Goal: Transaction & Acquisition: Subscribe to service/newsletter

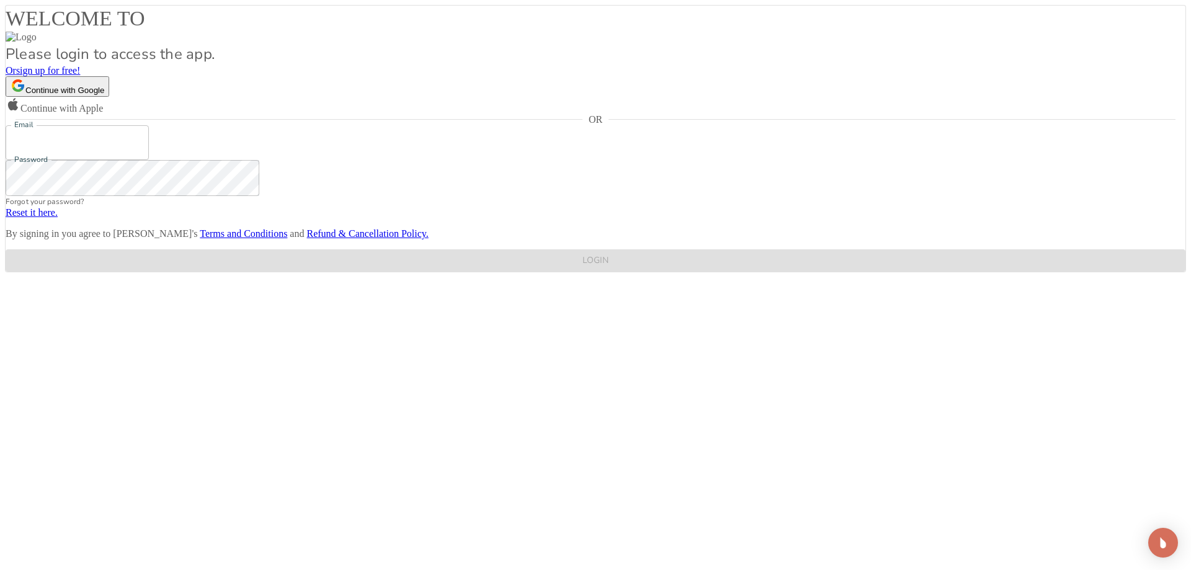
click at [149, 160] on input "Email" at bounding box center [77, 142] width 143 height 35
click at [149, 160] on input "[EMAIL_ADDRESS]" at bounding box center [77, 142] width 143 height 35
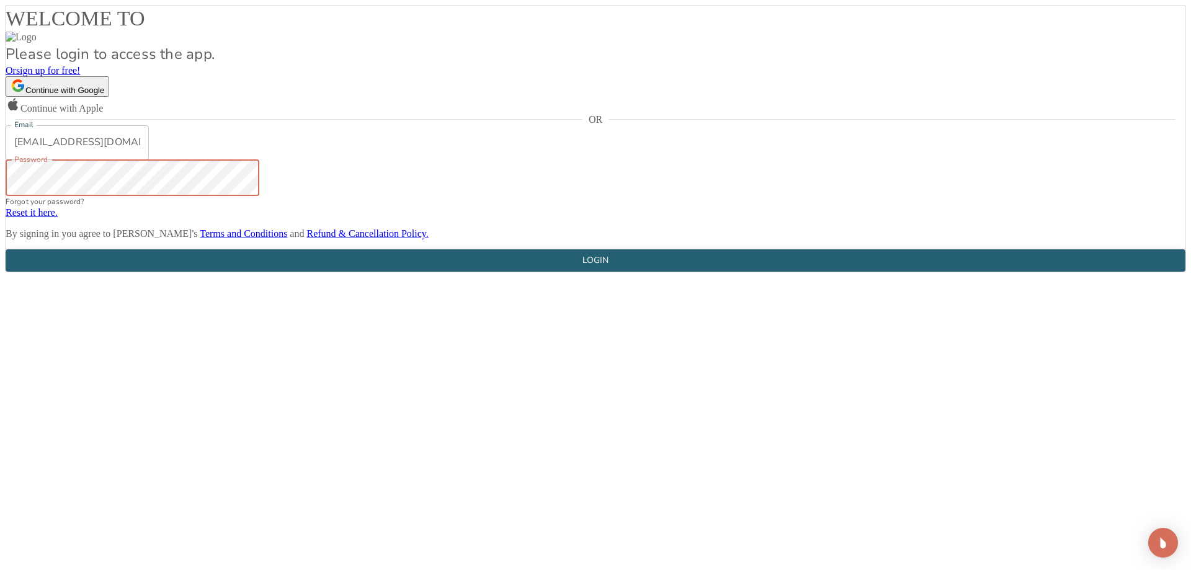
click at [584, 269] on div "LOGIN" at bounding box center [595, 261] width 26 height 16
drag, startPoint x: 618, startPoint y: 332, endPoint x: 550, endPoint y: 333, distance: 68.2
click at [149, 160] on input "[EMAIL_ADDRESS][DOMAIN_NAME]" at bounding box center [77, 142] width 143 height 35
type input "[PERSON_NAME][EMAIL_ADDRESS][DOMAIN_NAME]"
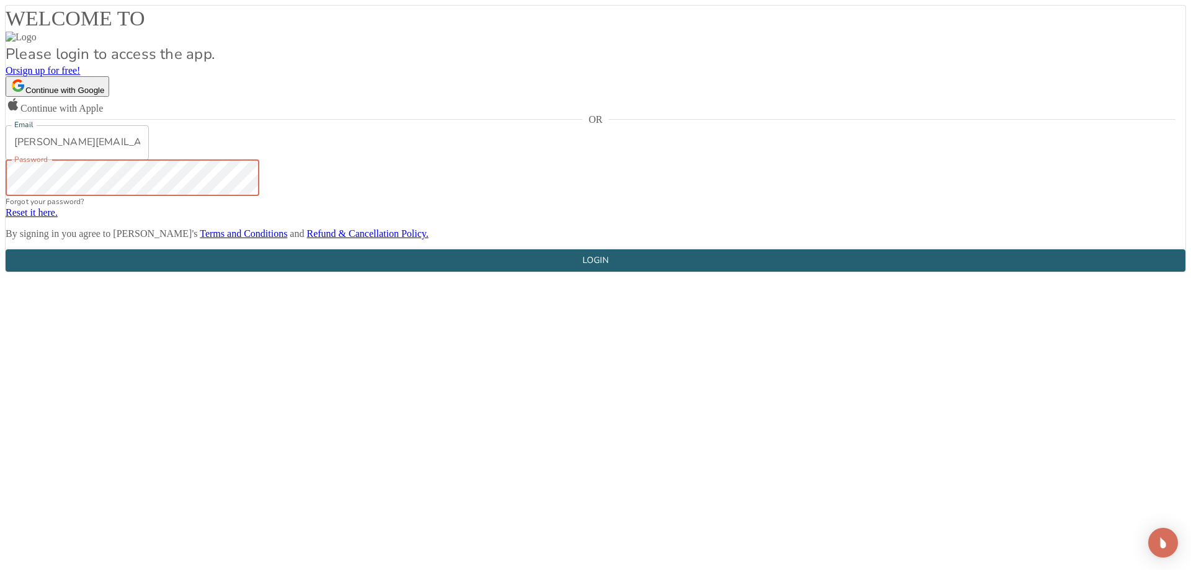
click at [599, 269] on div "LOGIN" at bounding box center [595, 261] width 26 height 16
click at [149, 160] on input "[PERSON_NAME][EMAIL_ADDRESS][DOMAIN_NAME]" at bounding box center [77, 142] width 143 height 35
click at [109, 97] on button "Continue with Google" at bounding box center [58, 86] width 104 height 20
click at [592, 269] on div "LOGIN" at bounding box center [595, 261] width 26 height 16
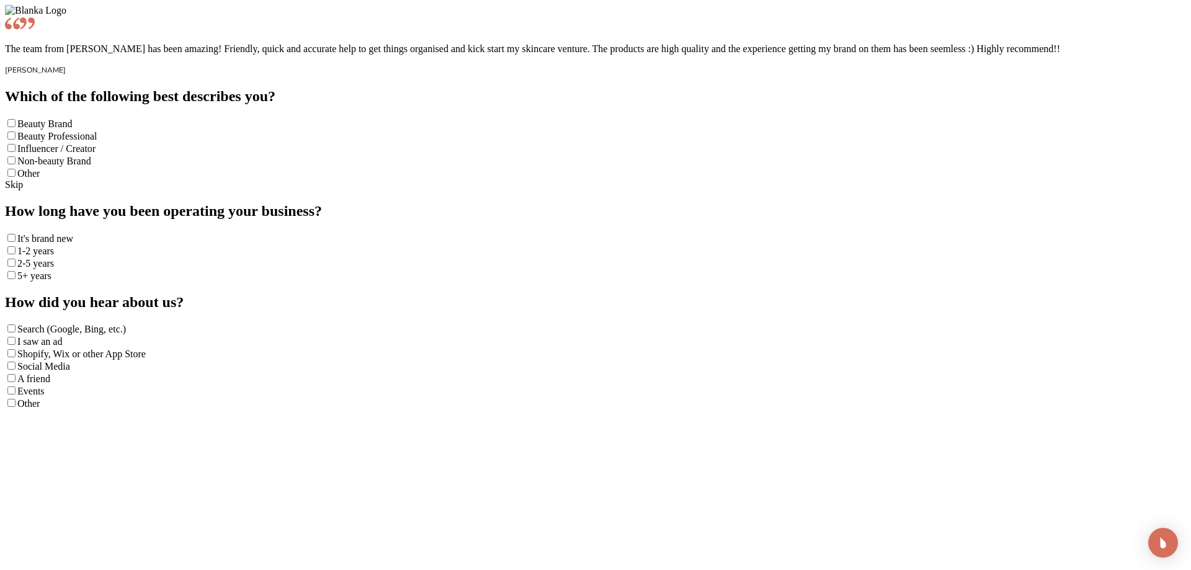
click at [72, 129] on span "Beauty Brand" at bounding box center [44, 123] width 55 height 11
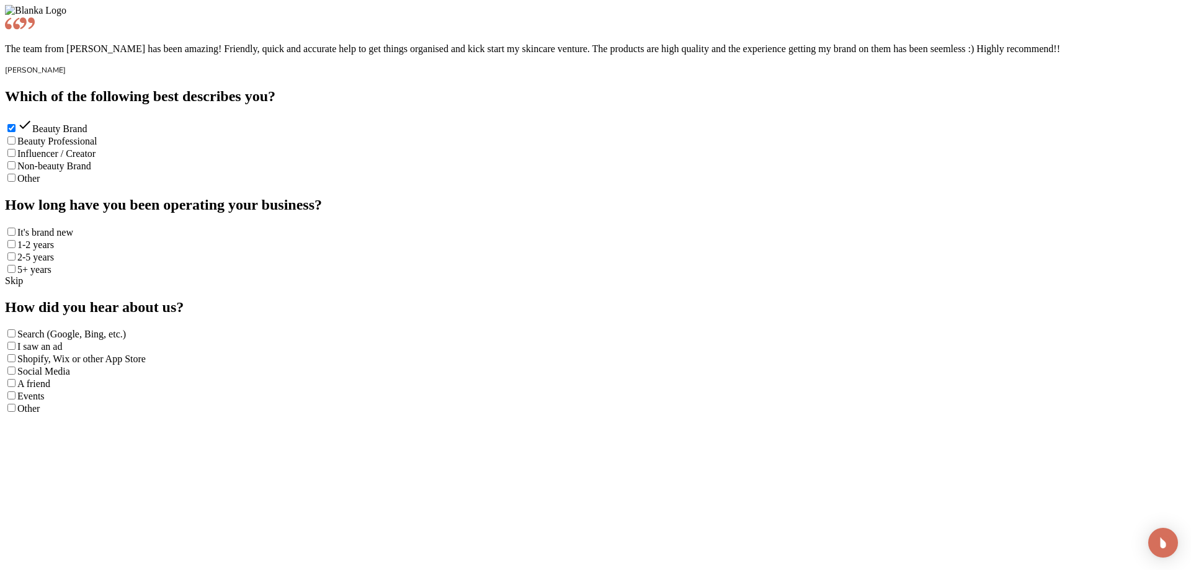
click at [861, 238] on div "It's brand new" at bounding box center [595, 232] width 1181 height 12
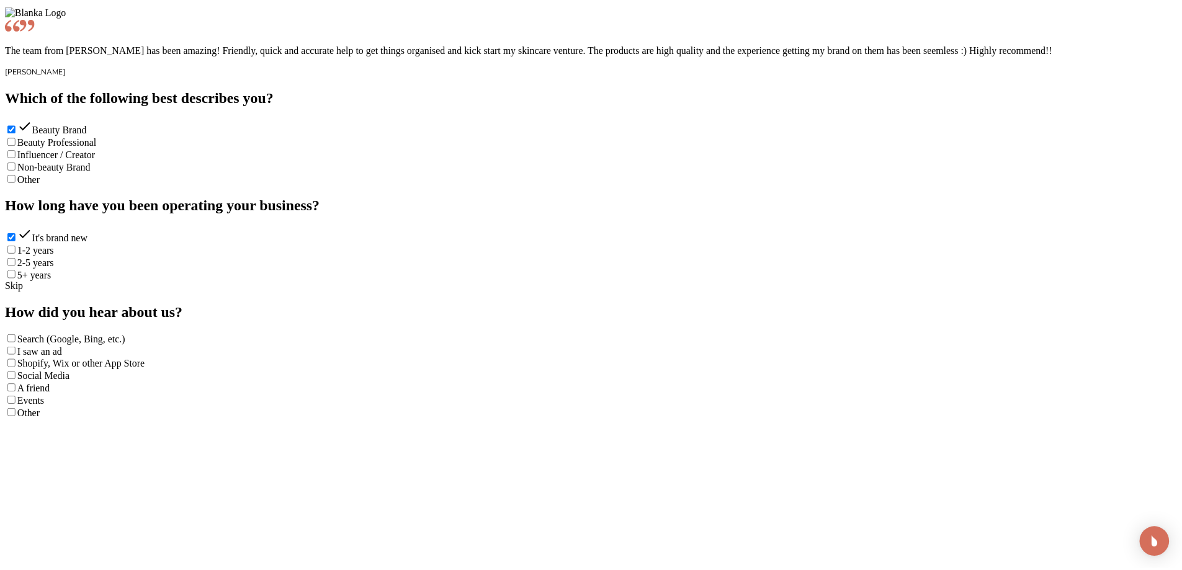
scroll to position [1140, 0]
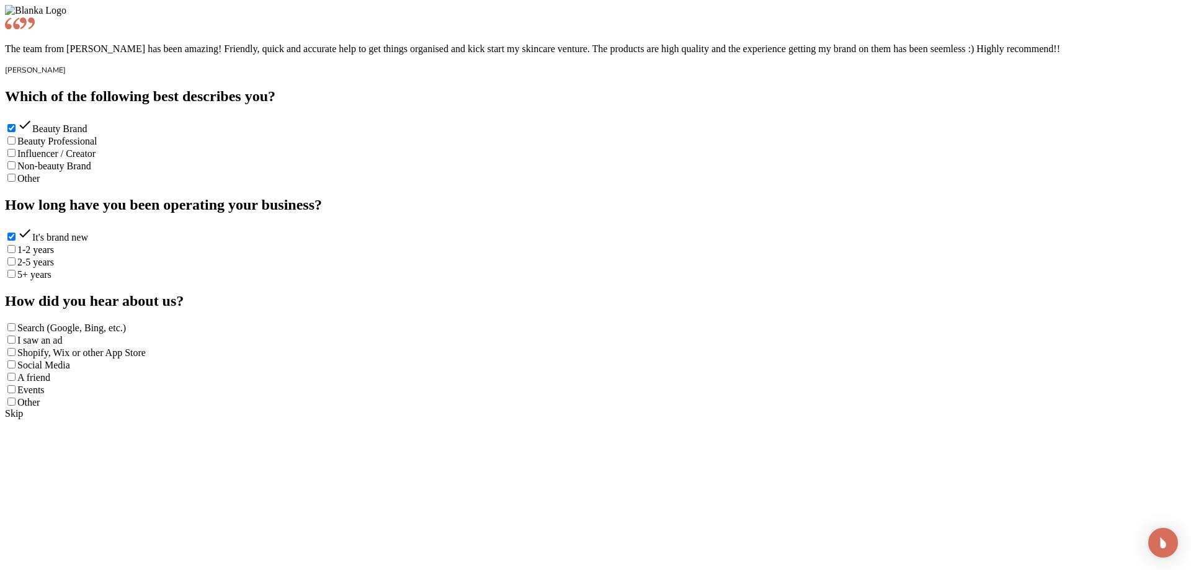
click at [146, 347] on span "Shopify, Wix or other App Store" at bounding box center [81, 352] width 128 height 11
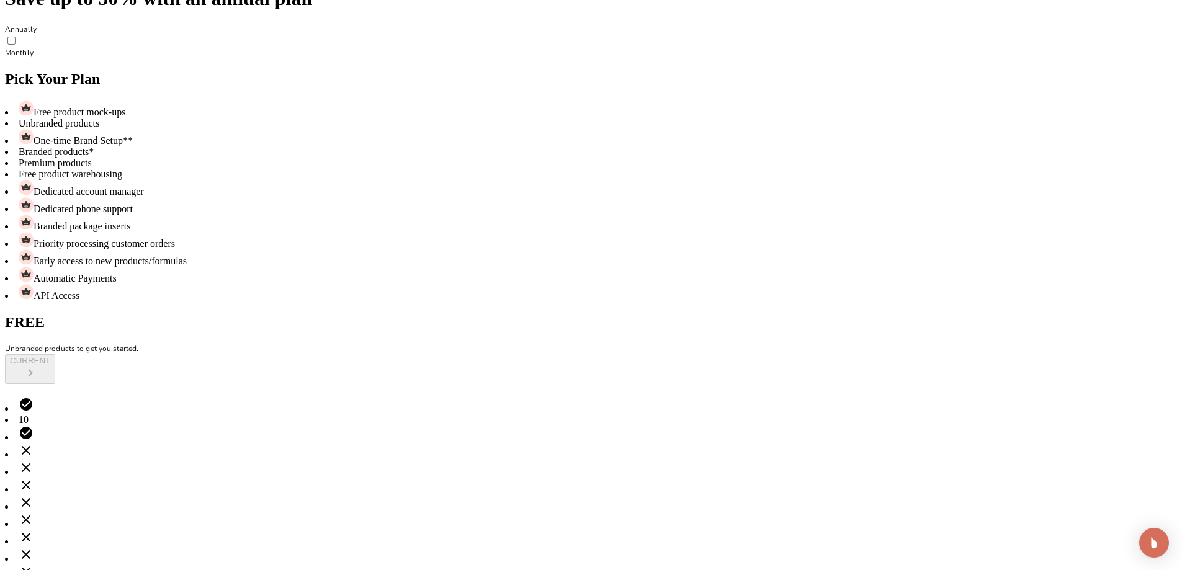
scroll to position [81, 0]
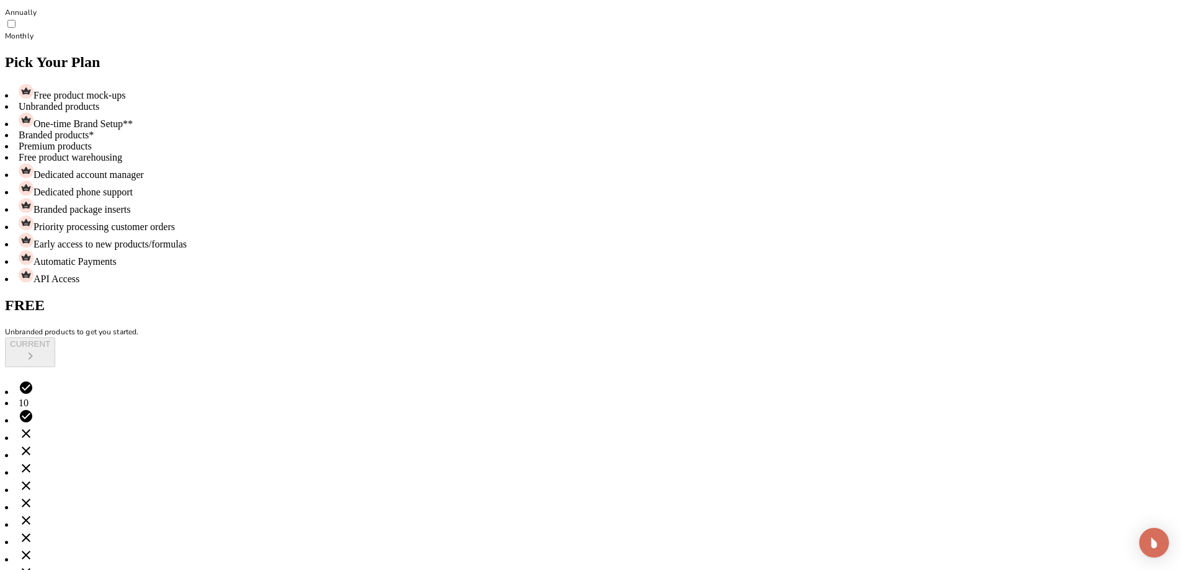
click at [471, 297] on div "FREE Unbranded products to get you started. CURRENT" at bounding box center [591, 332] width 1172 height 70
click at [495, 337] on div "CURRENT" at bounding box center [591, 352] width 1172 height 30
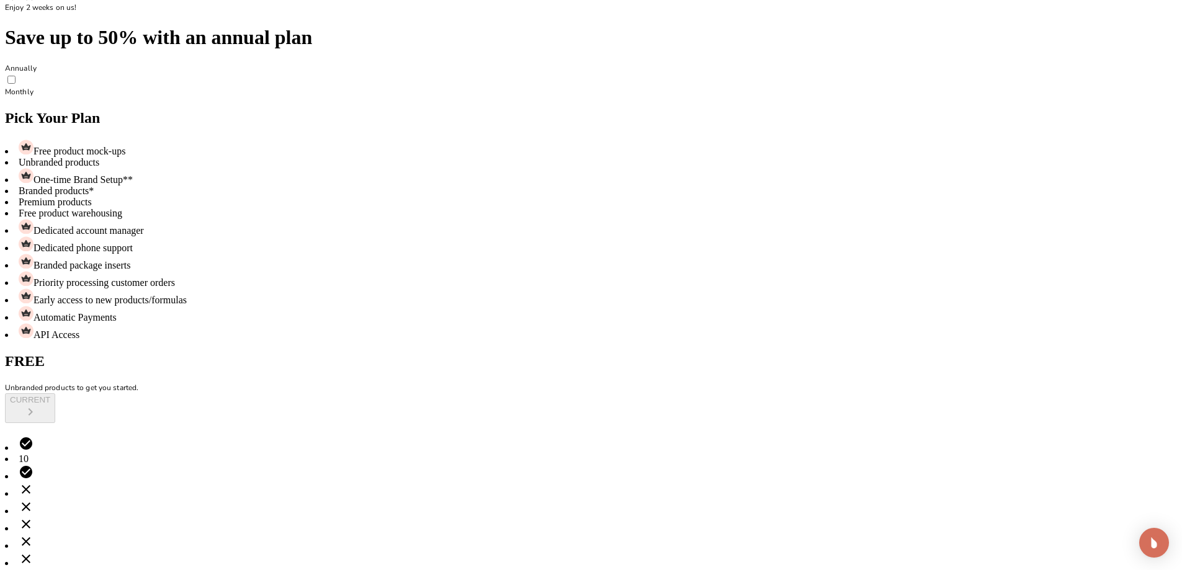
scroll to position [0, 0]
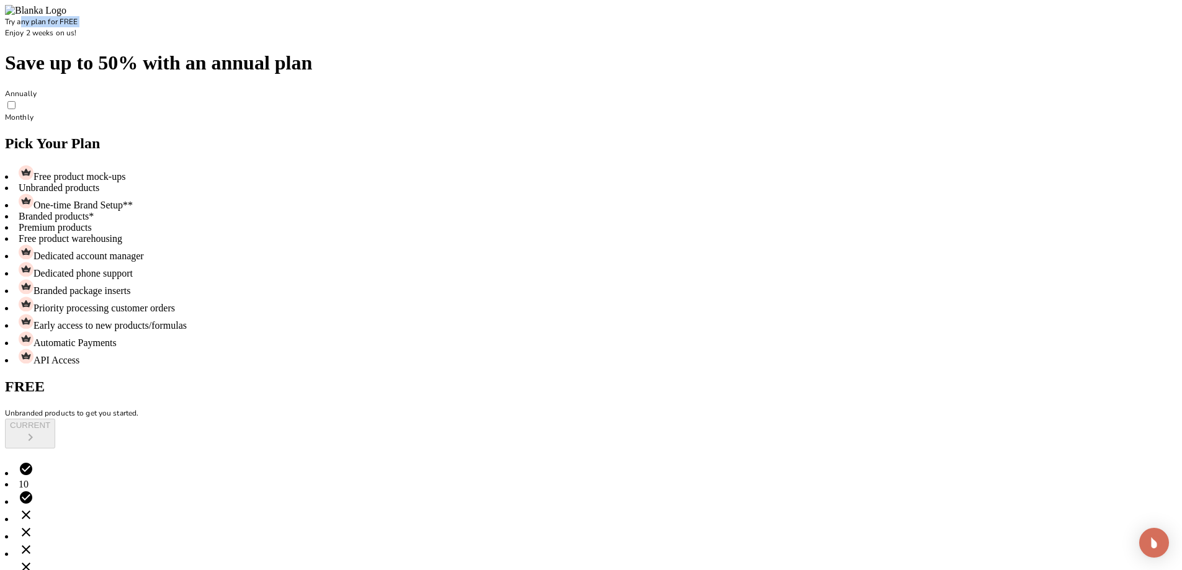
drag, startPoint x: 555, startPoint y: 24, endPoint x: 551, endPoint y: 39, distance: 15.3
click at [551, 38] on div "Try any plan for FREE Enjoy 2 weeks on us!" at bounding box center [591, 27] width 1172 height 22
click at [562, 27] on p "Try any plan for FREE" at bounding box center [591, 21] width 1172 height 11
click at [16, 107] on input "checkbox" at bounding box center [11, 105] width 8 height 8
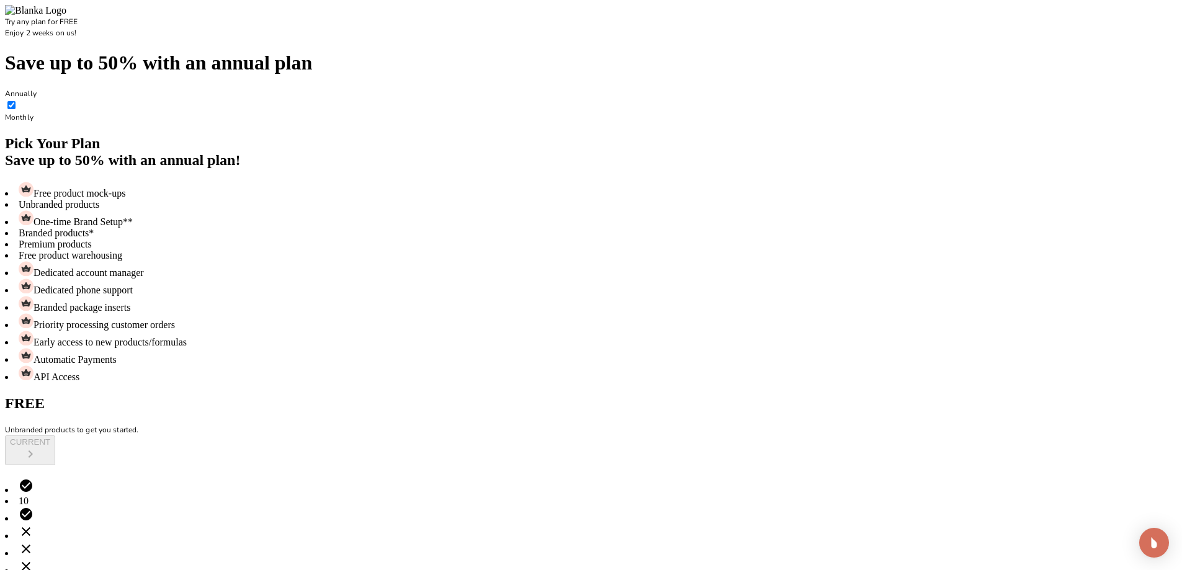
click at [495, 435] on div "CURRENT" at bounding box center [591, 450] width 1172 height 30
click at [16, 105] on input "checkbox" at bounding box center [11, 105] width 8 height 8
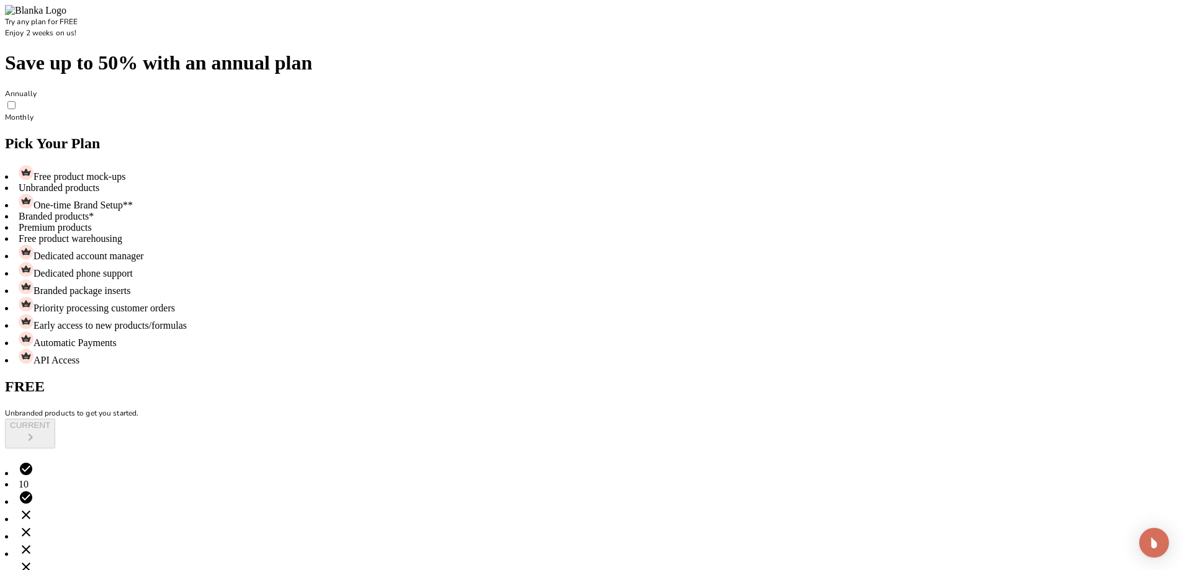
click at [16, 105] on input "checkbox" at bounding box center [11, 105] width 8 height 8
checkbox input "true"
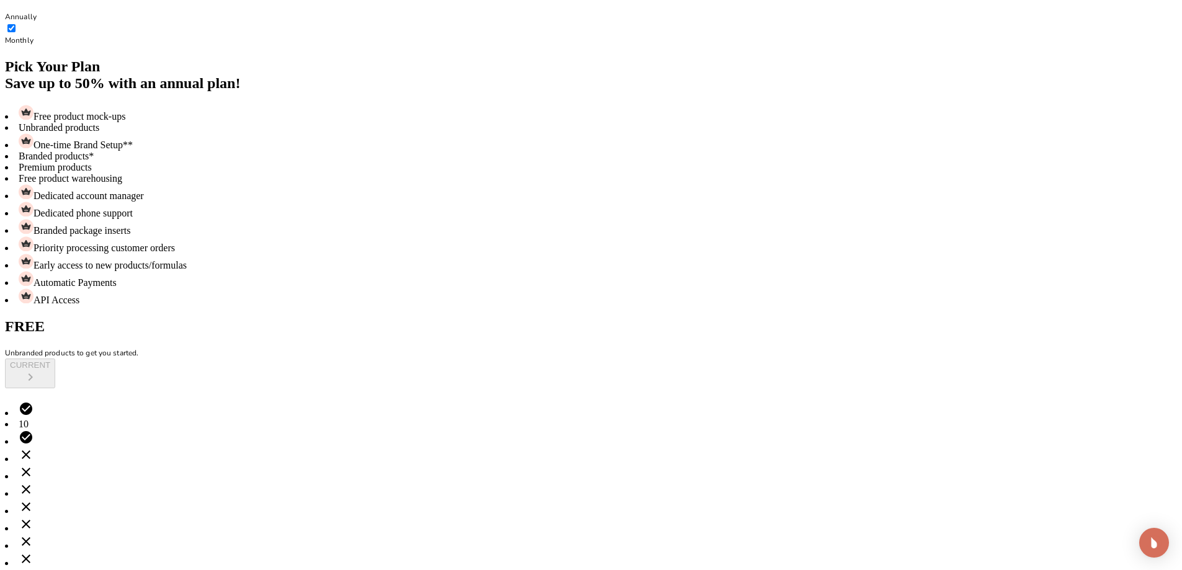
scroll to position [81, 0]
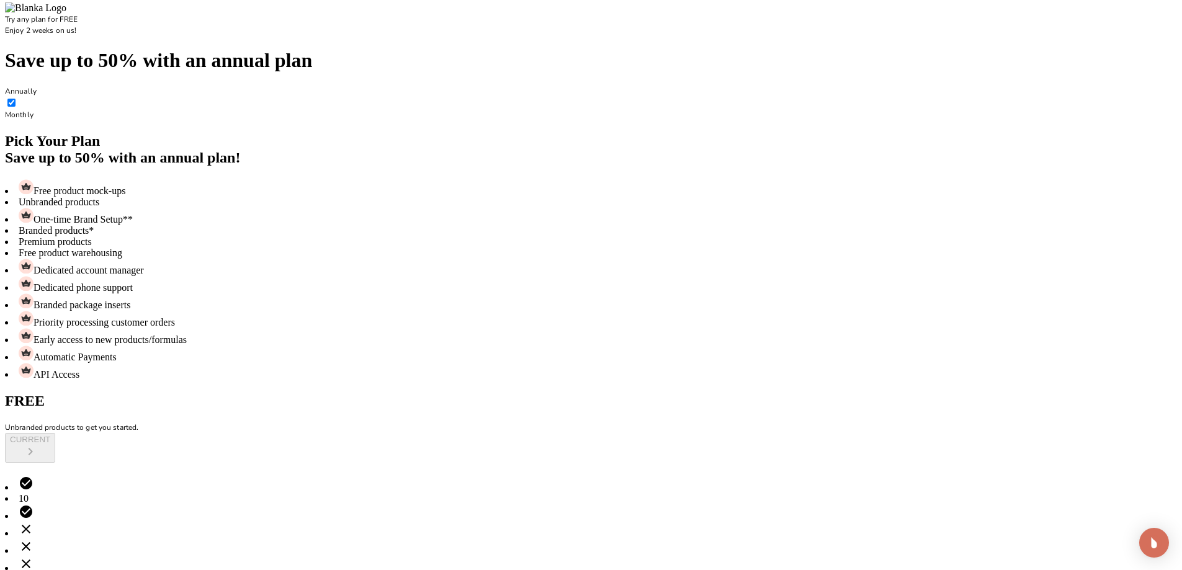
scroll to position [0, 0]
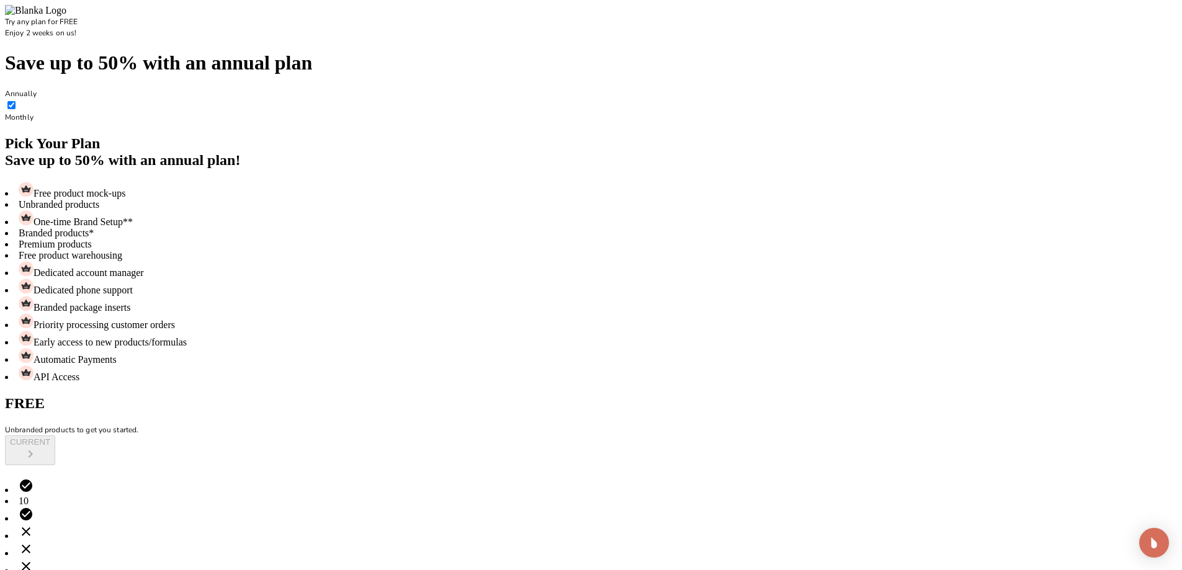
click at [618, 25] on p "Try any plan for FREE" at bounding box center [591, 21] width 1172 height 11
click at [66, 16] on img at bounding box center [35, 10] width 61 height 11
click at [37, 38] on div "Try any plan for FREE Enjoy 2 weeks on us!" at bounding box center [591, 21] width 1172 height 33
click at [520, 38] on div "Try any plan for FREE Enjoy 2 weeks on us!" at bounding box center [591, 27] width 1172 height 22
click at [344, 169] on div "Pick Your Plan Save up to 50% with an annual plan!" at bounding box center [591, 151] width 1172 height 33
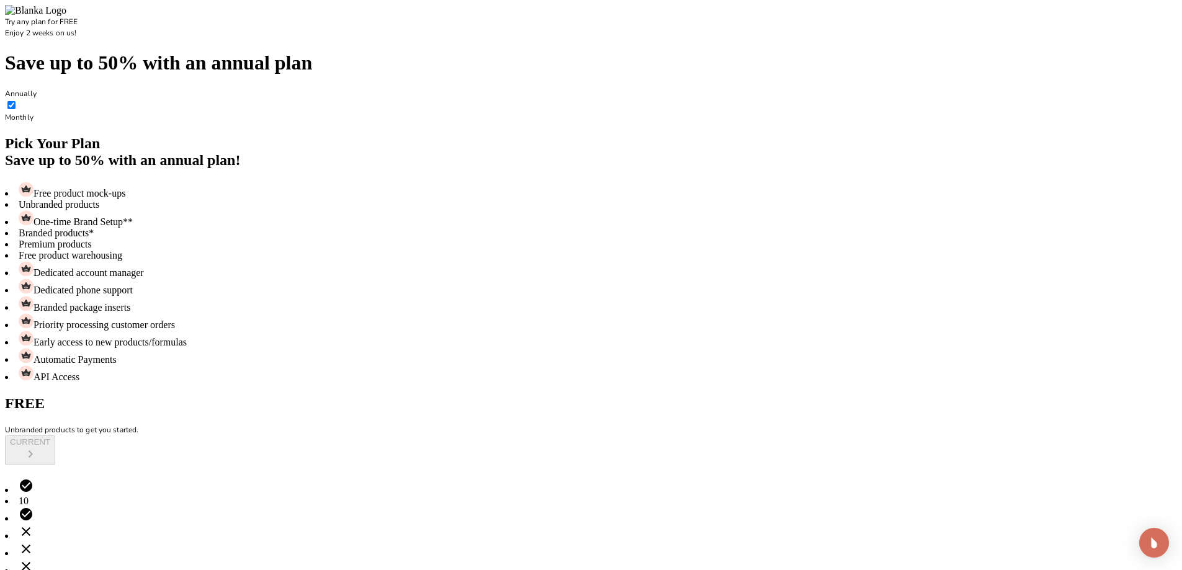
click at [496, 435] on div "CURRENT" at bounding box center [591, 450] width 1172 height 30
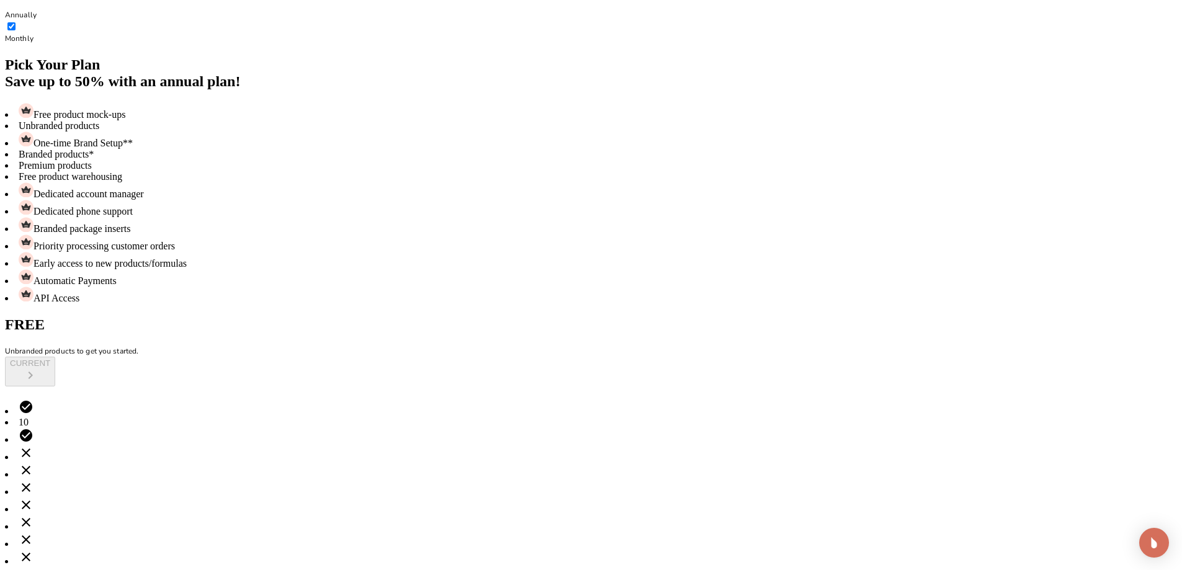
scroll to position [81, 0]
drag, startPoint x: 263, startPoint y: 536, endPoint x: 518, endPoint y: 556, distance: 255.7
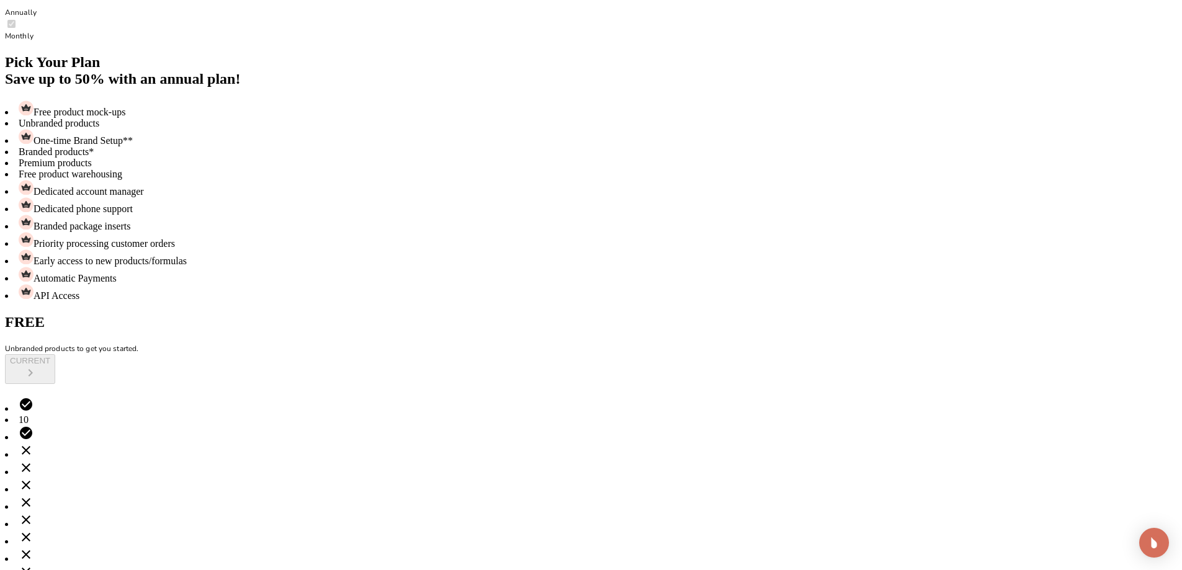
scroll to position [0, 0]
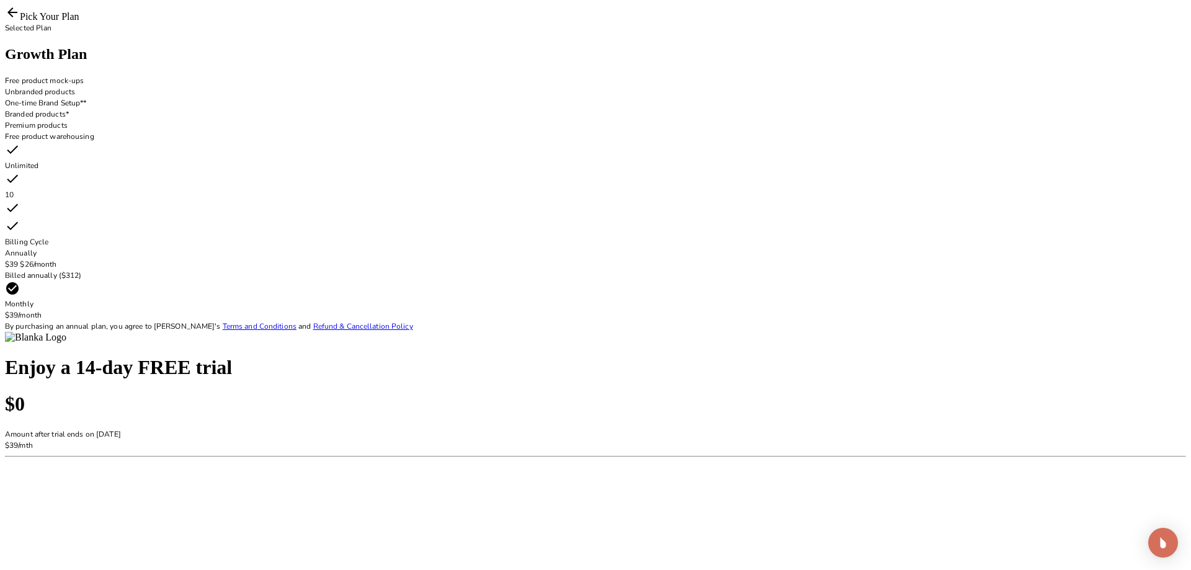
click at [18, 5] on div "Pick Your Plan Selected Plan Growth Plan Free product mock-ups Unbranded produc…" at bounding box center [595, 174] width 1181 height 338
click at [295, 343] on div "Selected Plan Growth Plan Free product mock-ups Unbranded products One-time Bra…" at bounding box center [595, 182] width 1181 height 321
click at [280, 281] on div "Annually $ 39 $ 26 /month Billed annually ($ 312 )" at bounding box center [595, 264] width 1181 height 33
click at [42, 320] on span "$ 39 /month" at bounding box center [23, 315] width 37 height 10
click at [56, 11] on div "Pick Your Plan" at bounding box center [595, 13] width 1181 height 17
